Goal: Entertainment & Leisure: Consume media (video, audio)

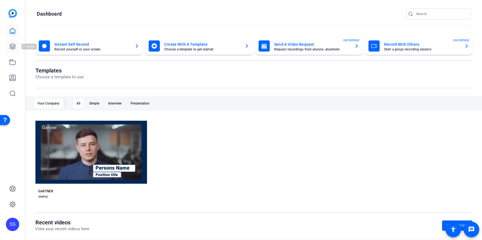
click at [16, 42] on link at bounding box center [12, 46] width 13 height 13
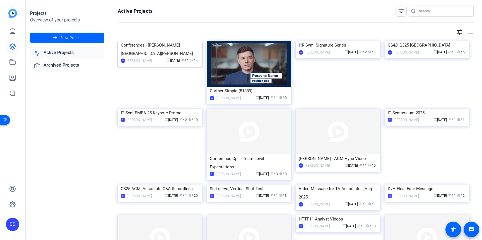
click at [177, 41] on img at bounding box center [160, 41] width 85 height 0
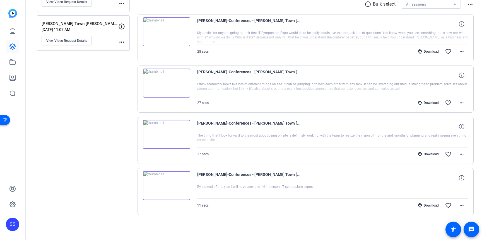
scroll to position [108, 0]
click at [166, 186] on img at bounding box center [166, 186] width 47 height 29
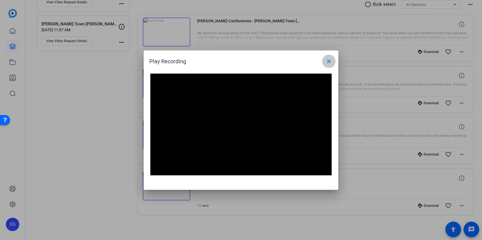
click at [329, 61] on mat-icon "close" at bounding box center [329, 61] width 7 height 7
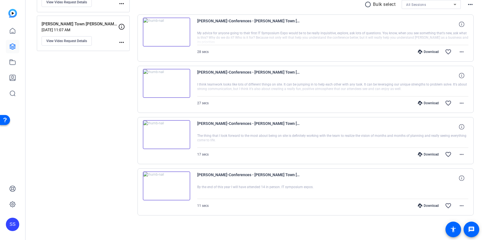
click at [323, 185] on div at bounding box center [333, 192] width 272 height 14
click at [167, 136] on img at bounding box center [166, 134] width 47 height 29
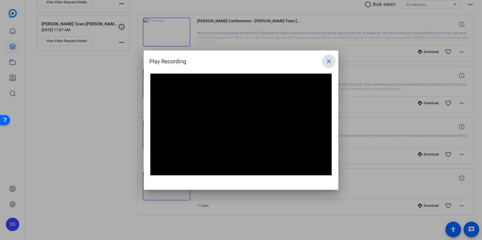
click at [330, 60] on mat-icon "close" at bounding box center [329, 61] width 7 height 7
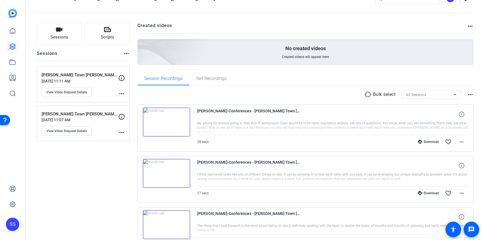
scroll to position [17, 0]
click at [164, 174] on img at bounding box center [166, 174] width 47 height 29
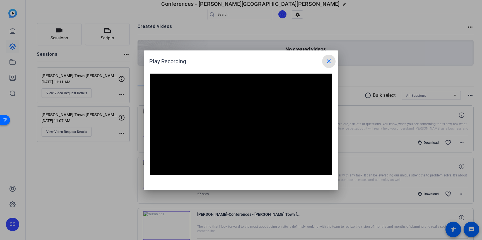
click at [329, 60] on mat-icon "close" at bounding box center [329, 61] width 7 height 7
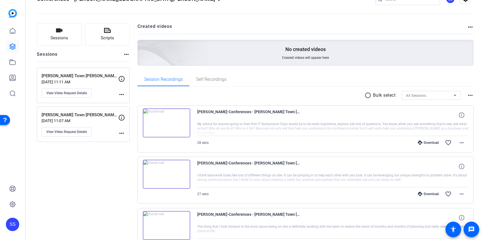
scroll to position [0, 0]
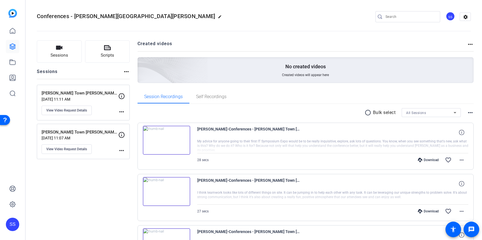
click at [168, 140] on img at bounding box center [166, 140] width 47 height 29
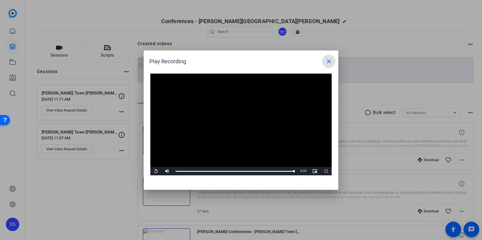
click at [332, 63] on mat-icon "close" at bounding box center [329, 61] width 7 height 7
